Goal: Information Seeking & Learning: Learn about a topic

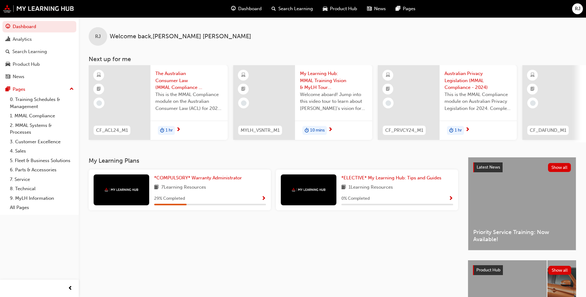
click at [263, 201] on span "Show Progress" at bounding box center [264, 199] width 5 height 6
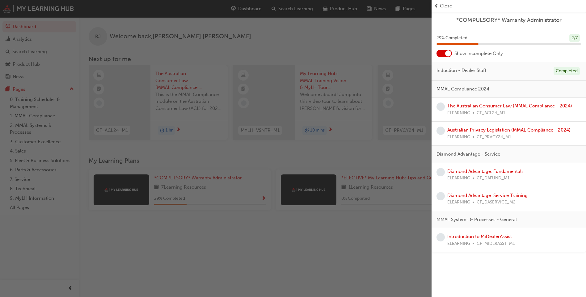
click at [475, 105] on link "The Australian Consumer Law (MMAL Compliance - 2024)" at bounding box center [510, 106] width 125 height 6
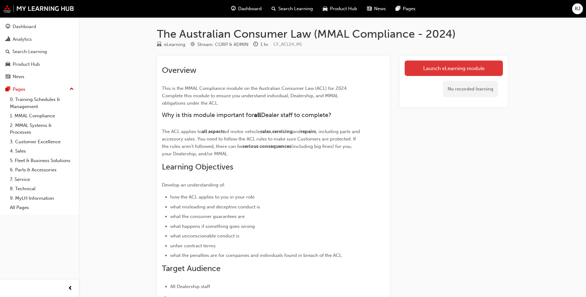
click at [435, 67] on link "Launch eLearning module" at bounding box center [454, 68] width 98 height 15
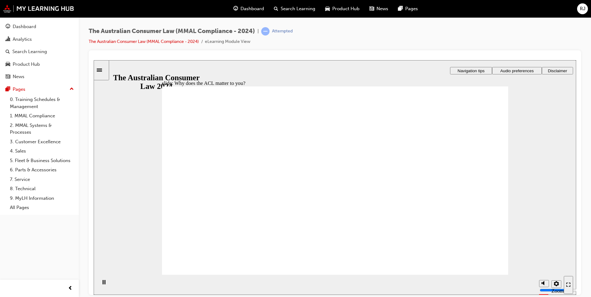
drag, startPoint x: 486, startPoint y: 266, endPoint x: 511, endPoint y: 274, distance: 26.7
radio input "true"
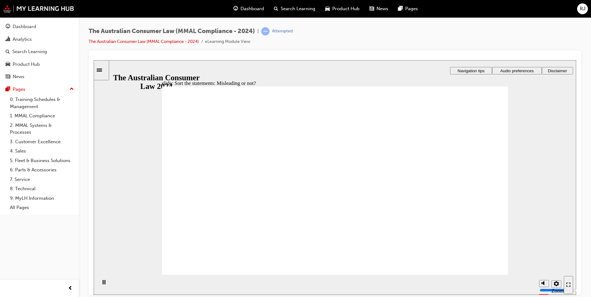
drag, startPoint x: 345, startPoint y: 147, endPoint x: 275, endPoint y: 208, distance: 92.7
drag, startPoint x: 352, startPoint y: 146, endPoint x: 417, endPoint y: 201, distance: 85.3
drag, startPoint x: 342, startPoint y: 149, endPoint x: 269, endPoint y: 208, distance: 94.1
drag, startPoint x: 344, startPoint y: 143, endPoint x: 270, endPoint y: 205, distance: 96.2
drag, startPoint x: 345, startPoint y: 144, endPoint x: 270, endPoint y: 202, distance: 93.9
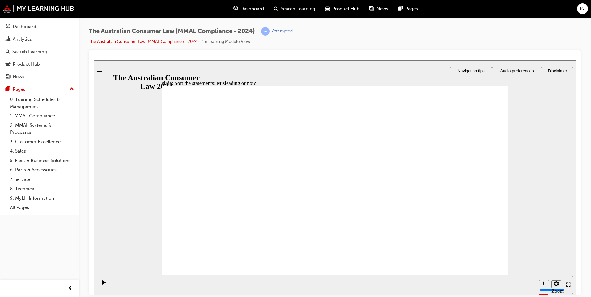
drag, startPoint x: 348, startPoint y: 142, endPoint x: 282, endPoint y: 211, distance: 95.5
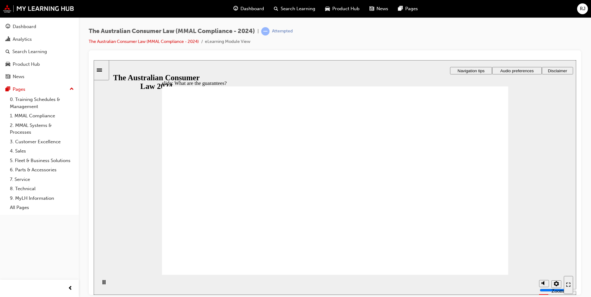
drag, startPoint x: 466, startPoint y: 117, endPoint x: 467, endPoint y: 134, distance: 16.4
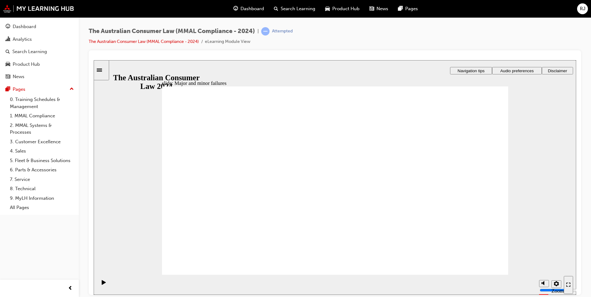
drag, startPoint x: 340, startPoint y: 142, endPoint x: 444, endPoint y: 214, distance: 126.0
drag, startPoint x: 345, startPoint y: 146, endPoint x: 257, endPoint y: 220, distance: 115.2
drag, startPoint x: 348, startPoint y: 147, endPoint x: 453, endPoint y: 214, distance: 123.9
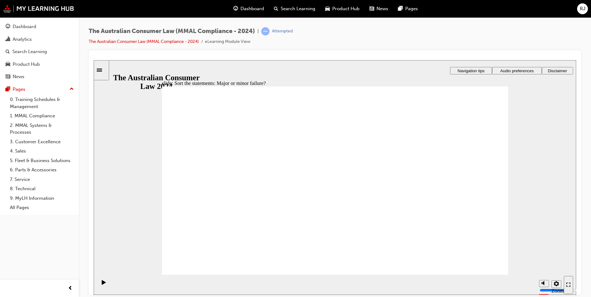
drag, startPoint x: 344, startPoint y: 145, endPoint x: 256, endPoint y: 210, distance: 109.7
drag, startPoint x: 344, startPoint y: 148, endPoint x: 247, endPoint y: 216, distance: 118.8
drag, startPoint x: 346, startPoint y: 143, endPoint x: 443, endPoint y: 212, distance: 118.4
drag, startPoint x: 343, startPoint y: 148, endPoint x: 250, endPoint y: 207, distance: 109.5
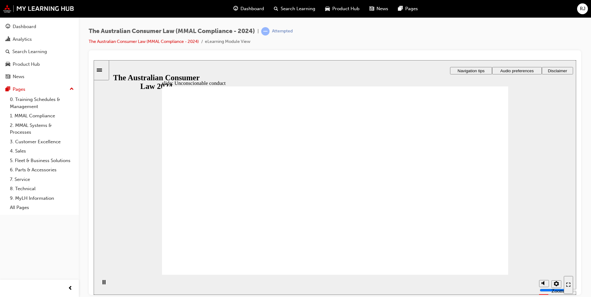
drag, startPoint x: 245, startPoint y: 151, endPoint x: 245, endPoint y: 147, distance: 3.7
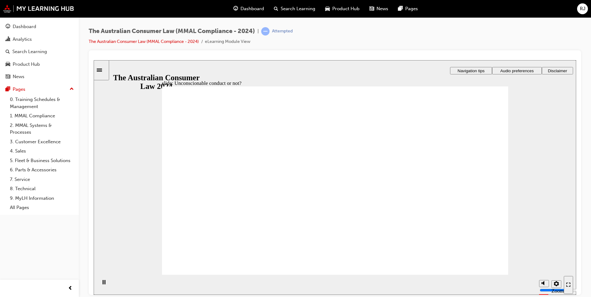
drag, startPoint x: 329, startPoint y: 147, endPoint x: 226, endPoint y: 207, distance: 119.4
drag, startPoint x: 336, startPoint y: 146, endPoint x: 244, endPoint y: 201, distance: 107.0
drag, startPoint x: 332, startPoint y: 158, endPoint x: 427, endPoint y: 206, distance: 106.5
drag, startPoint x: 336, startPoint y: 151, endPoint x: 244, endPoint y: 204, distance: 106.2
drag, startPoint x: 339, startPoint y: 143, endPoint x: 248, endPoint y: 195, distance: 105.3
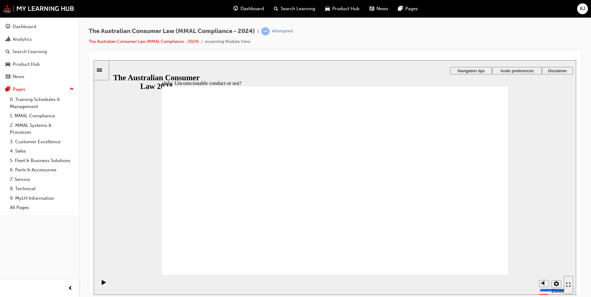
drag, startPoint x: 343, startPoint y: 153, endPoint x: 257, endPoint y: 207, distance: 102.1
drag, startPoint x: 334, startPoint y: 147, endPoint x: 433, endPoint y: 205, distance: 115.1
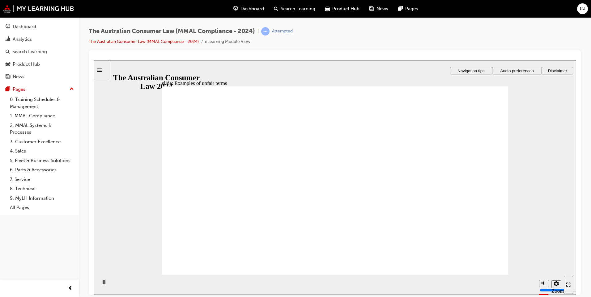
drag, startPoint x: 338, startPoint y: 146, endPoint x: 443, endPoint y: 203, distance: 119.7
drag, startPoint x: 337, startPoint y: 146, endPoint x: 230, endPoint y: 204, distance: 122.4
drag, startPoint x: 353, startPoint y: 171, endPoint x: 453, endPoint y: 209, distance: 107.6
drag, startPoint x: 338, startPoint y: 151, endPoint x: 422, endPoint y: 237, distance: 119.8
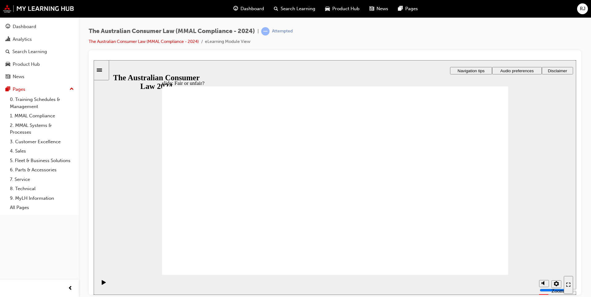
drag, startPoint x: 337, startPoint y: 162, endPoint x: 453, endPoint y: 212, distance: 126.3
drag, startPoint x: 337, startPoint y: 142, endPoint x: 296, endPoint y: 213, distance: 81.8
drag, startPoint x: 329, startPoint y: 147, endPoint x: 441, endPoint y: 205, distance: 125.6
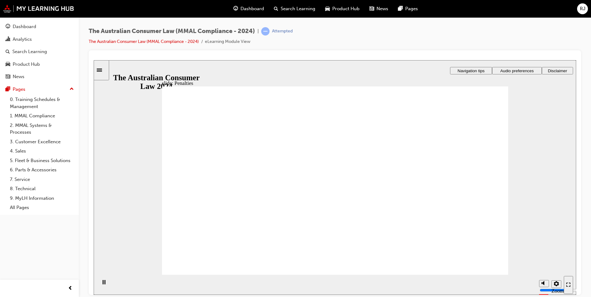
drag, startPoint x: 315, startPoint y: 203, endPoint x: 351, endPoint y: 209, distance: 37.3
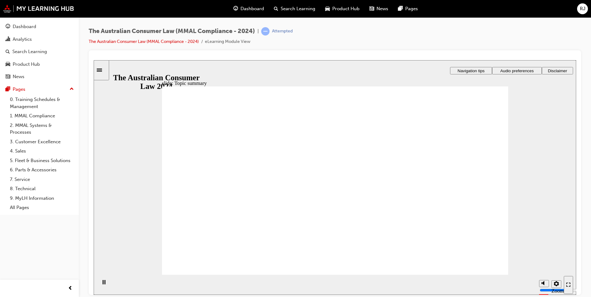
click at [557, 71] on span "Disclaimer" at bounding box center [557, 70] width 19 height 5
click at [478, 70] on span "Navigation tips" at bounding box center [471, 70] width 27 height 5
click at [103, 70] on icon "Sidebar Toggle" at bounding box center [101, 70] width 9 height 4
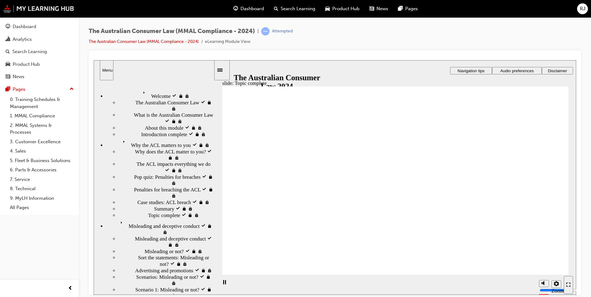
scroll to position [101, 0]
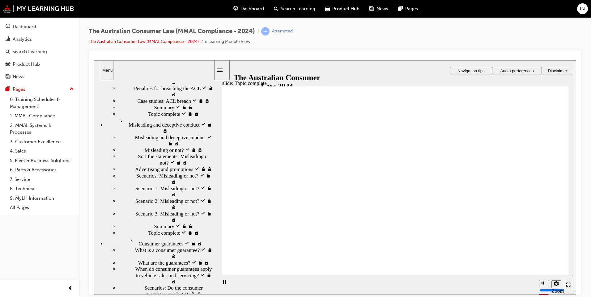
click at [584, 10] on span "RJ" at bounding box center [583, 8] width 6 height 7
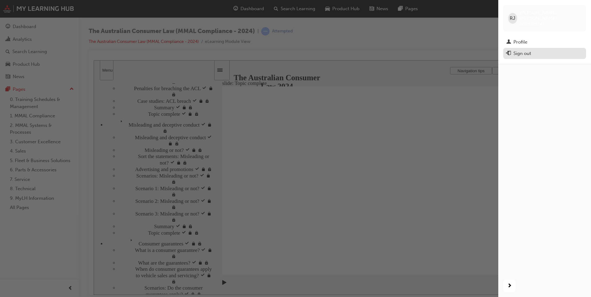
click at [518, 50] on div "Sign out" at bounding box center [522, 53] width 18 height 7
